Goal: Task Accomplishment & Management: Use online tool/utility

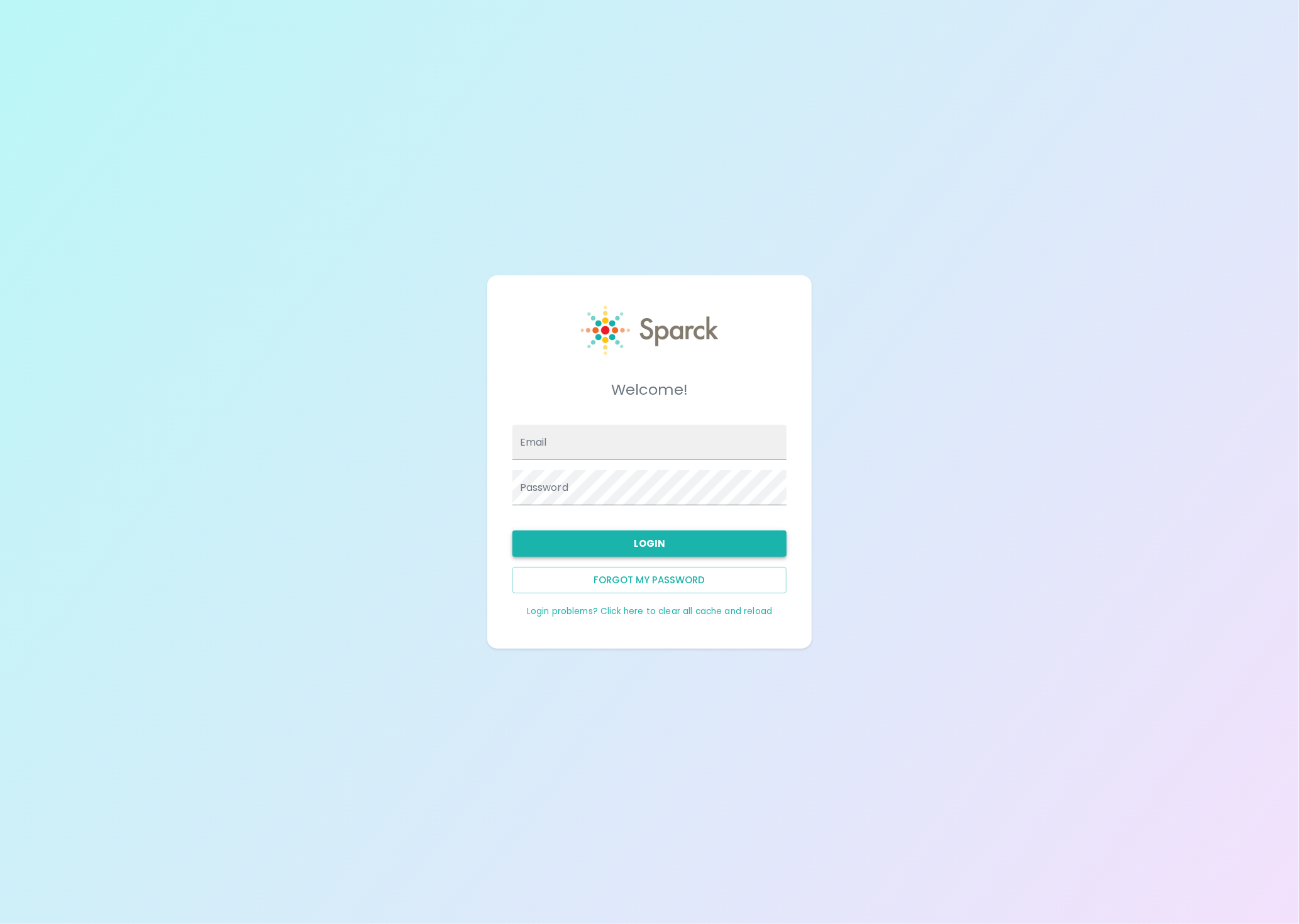
type input "[EMAIL_ADDRESS][DOMAIN_NAME]"
click at [616, 550] on button "Login" at bounding box center [650, 543] width 275 height 27
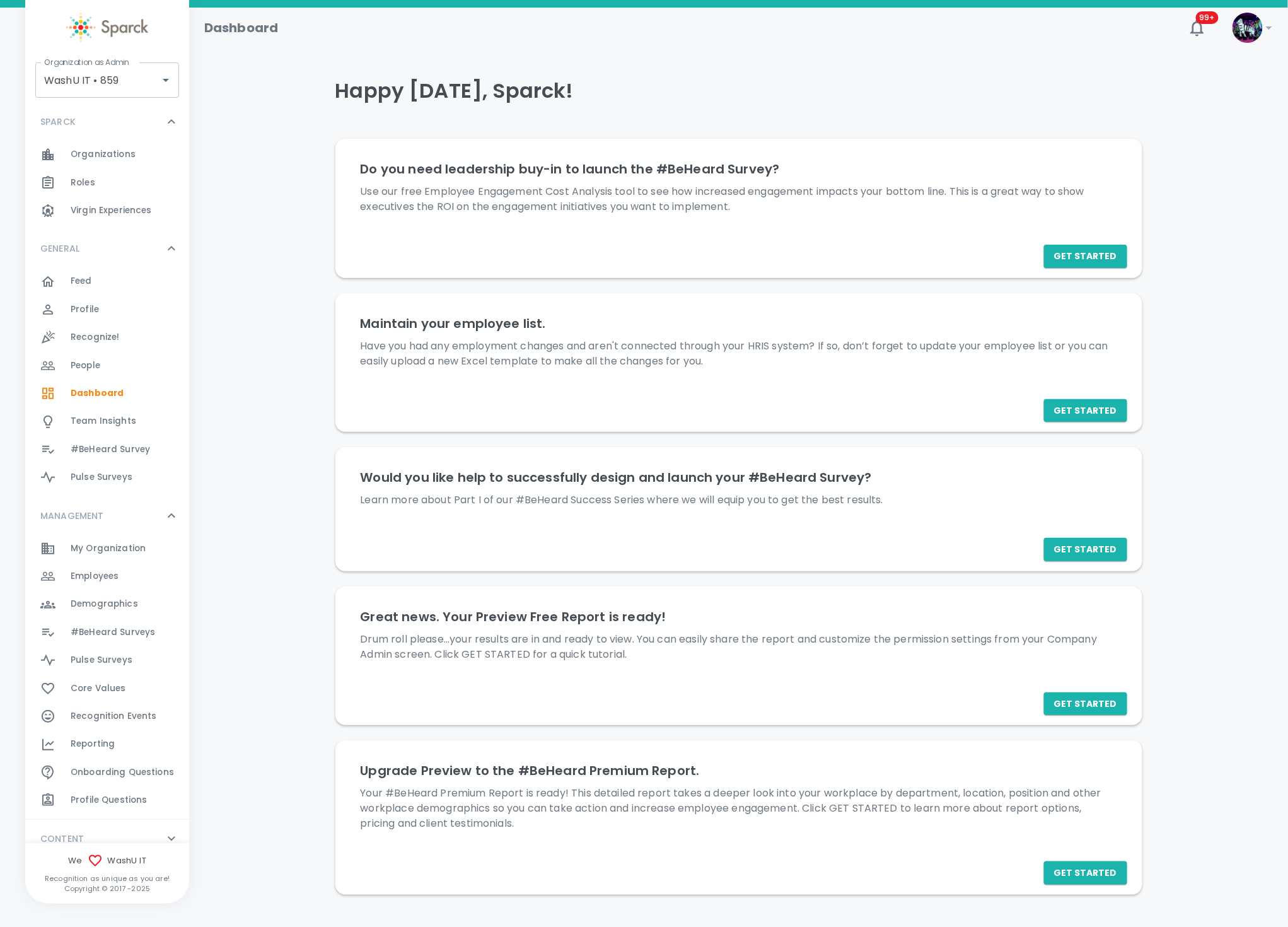
click at [116, 568] on span "Employees 0" at bounding box center [94, 576] width 47 height 18
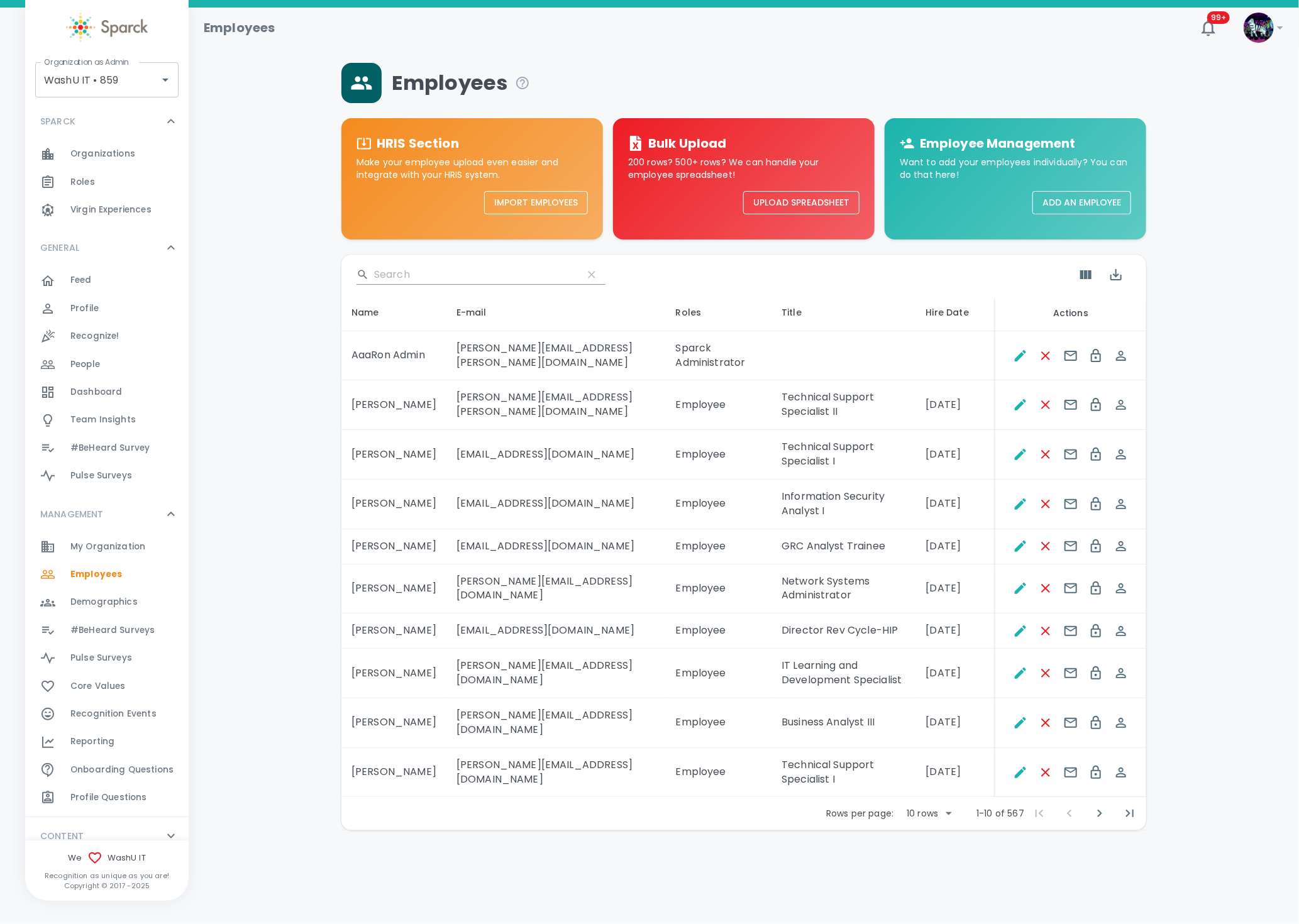
click at [808, 195] on button "Upload Spreadsheet" at bounding box center [801, 203] width 116 height 24
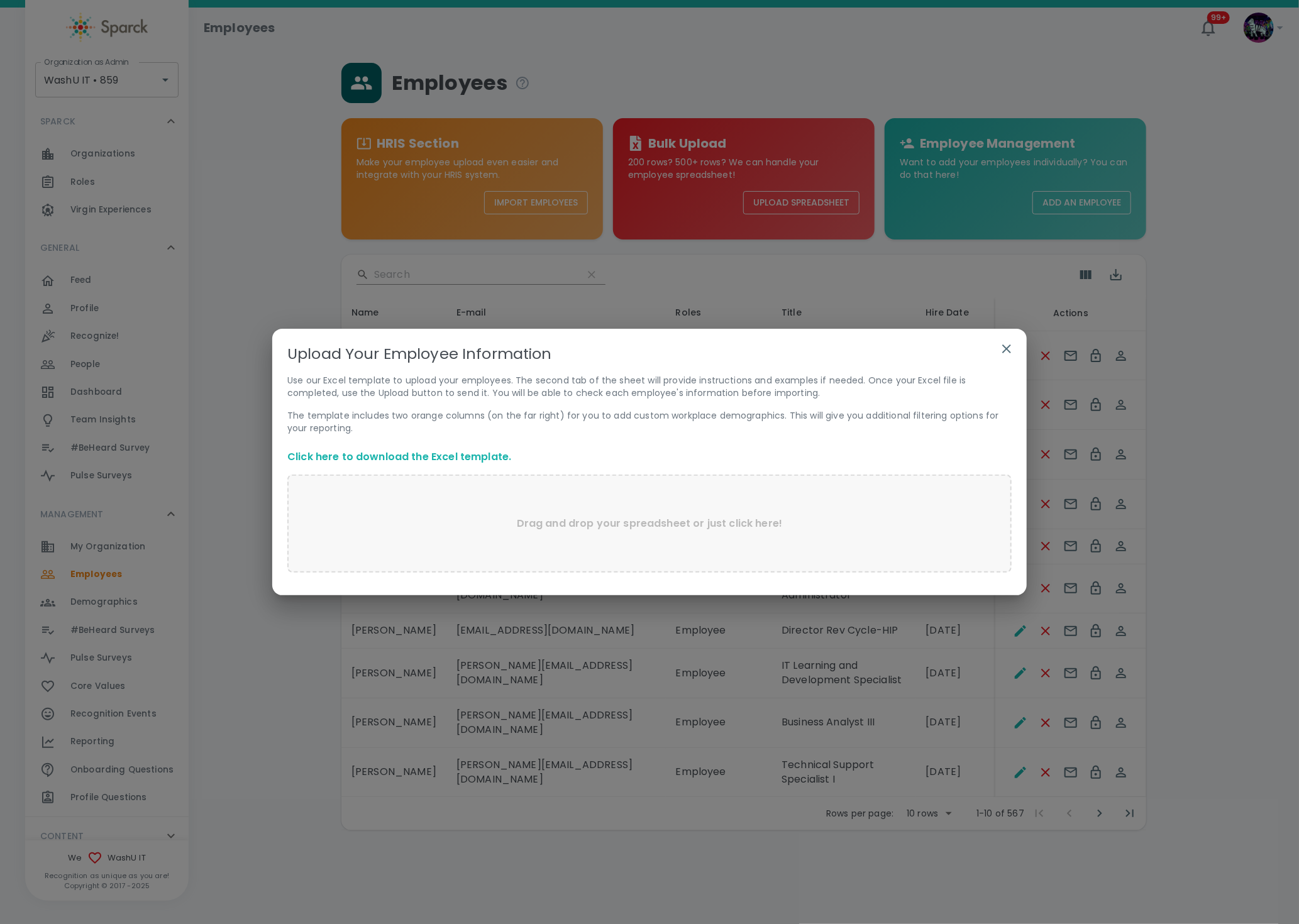
click at [439, 458] on link "Click here to download the Excel template." at bounding box center [399, 456] width 224 height 15
click at [251, 874] on div "Upload Your Employee Information Use our Excel template to upload your employee…" at bounding box center [650, 462] width 1299 height 924
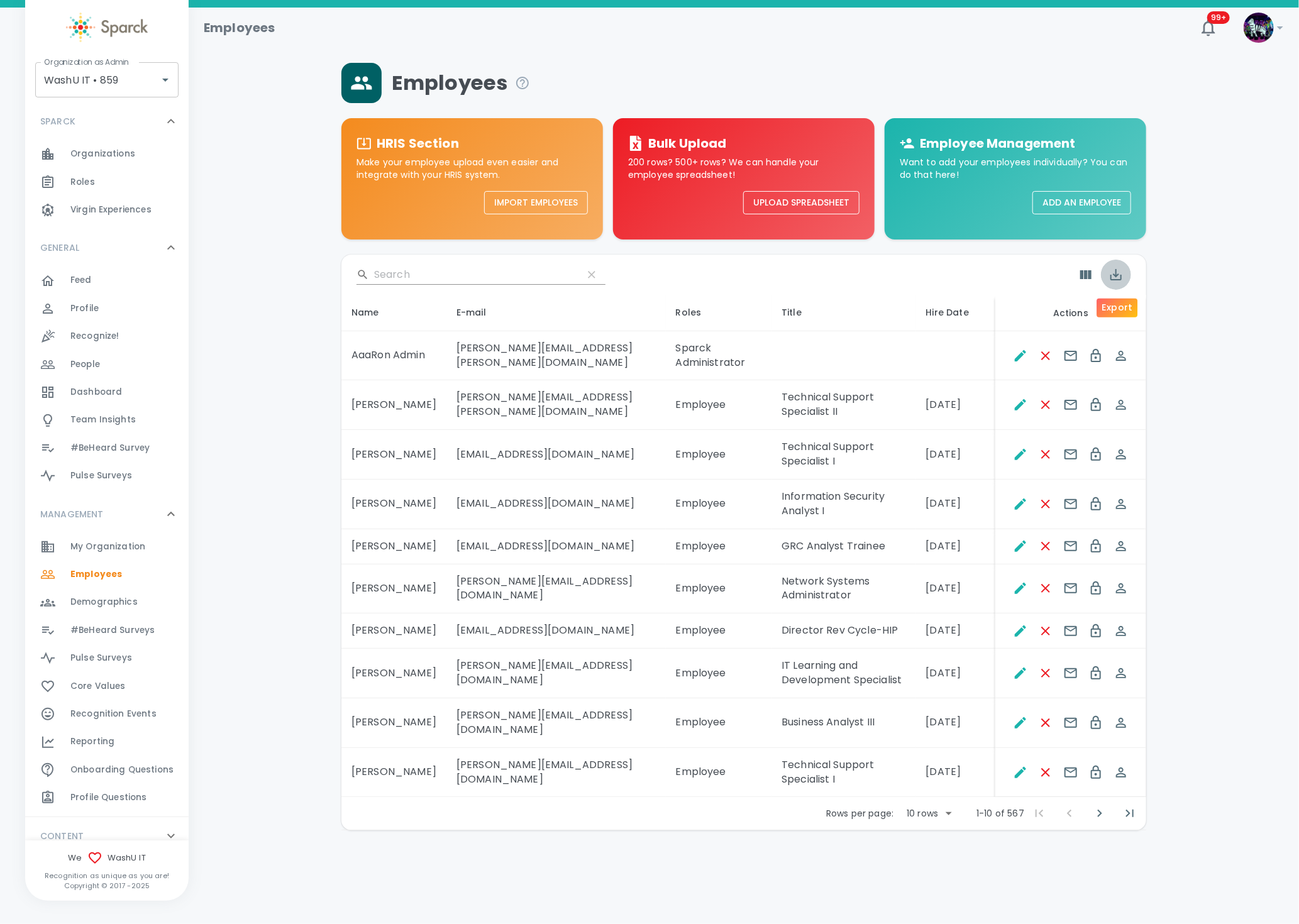
click at [1118, 277] on icon "Export" at bounding box center [1116, 274] width 15 height 15
click at [1145, 330] on li "Export as CSV" at bounding box center [1146, 328] width 91 height 23
